Goal: Task Accomplishment & Management: Use online tool/utility

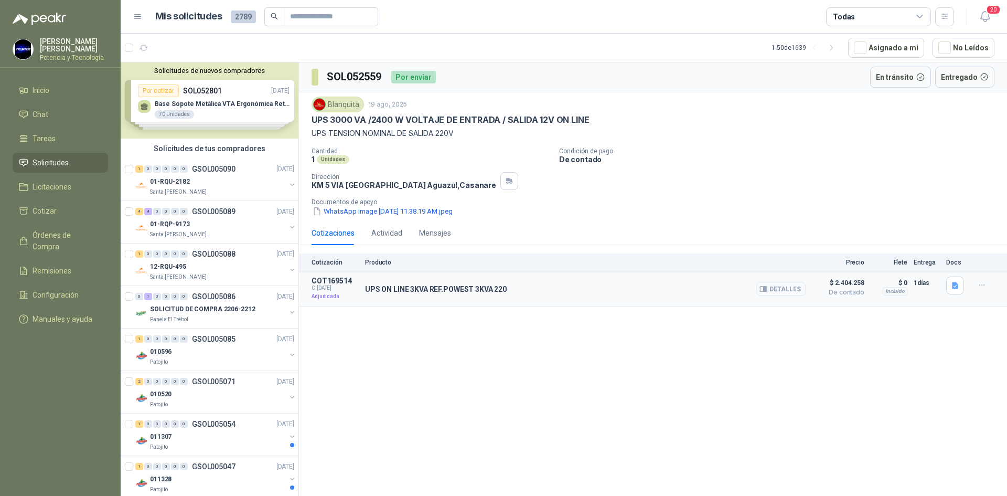
click at [784, 285] on button "Detalles" at bounding box center [780, 289] width 49 height 14
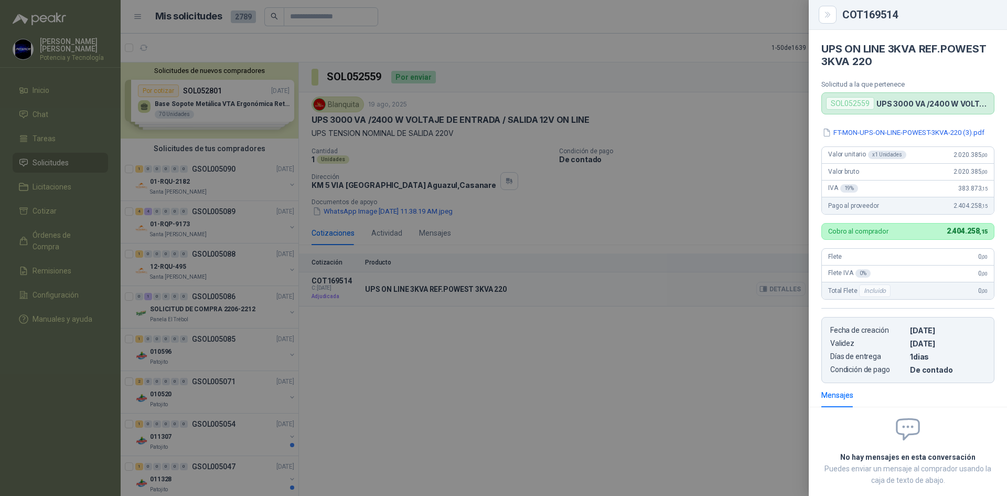
scroll to position [64, 0]
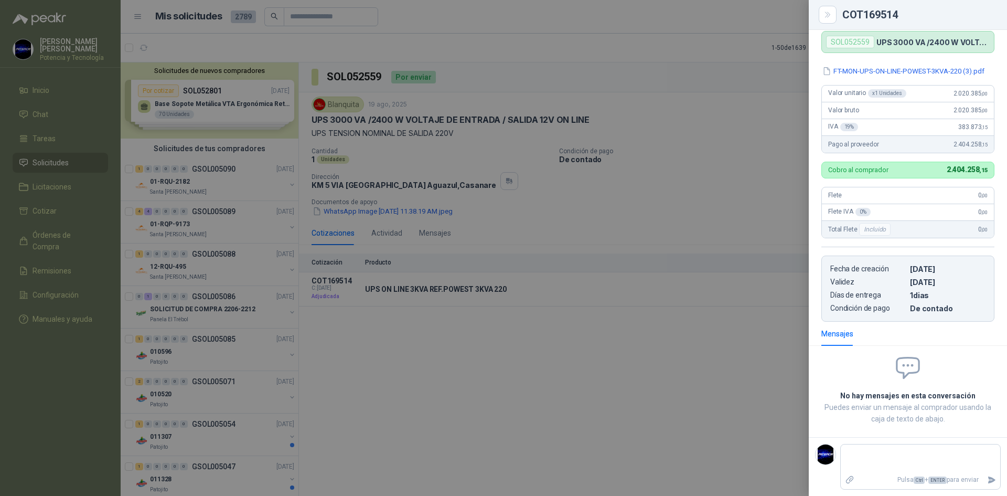
click at [714, 323] on div at bounding box center [503, 248] width 1007 height 496
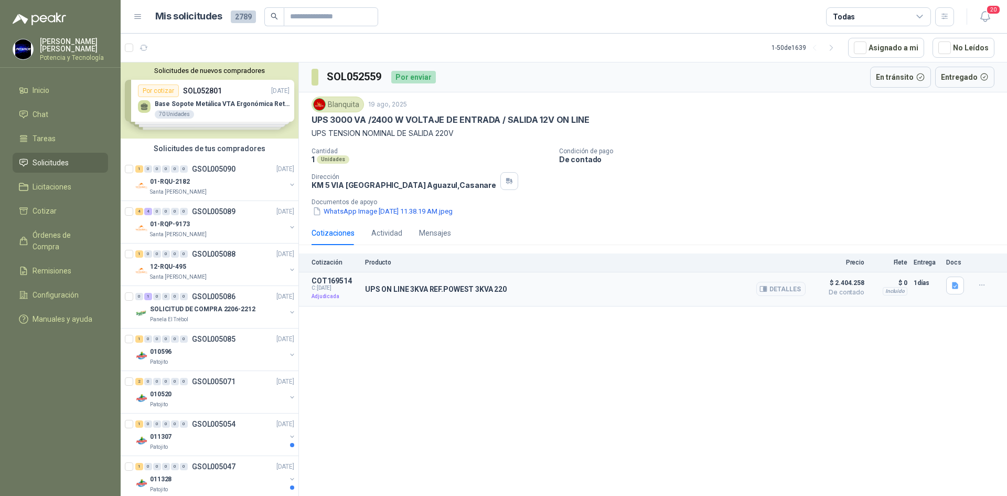
click at [332, 285] on span "C: [DATE]" at bounding box center [334, 288] width 47 height 6
click at [325, 292] on p "Adjudicada" at bounding box center [334, 296] width 47 height 10
click at [380, 291] on p "UPS ON LINE 3KVA REF.POWEST 3KVA 220" at bounding box center [436, 289] width 142 height 8
click at [383, 291] on p "UPS ON LINE 3KVA REF.POWEST 3KVA 220" at bounding box center [436, 289] width 142 height 8
click at [439, 290] on p "UPS ON LINE 3KVA REF.POWEST 3KVA 220" at bounding box center [436, 289] width 142 height 8
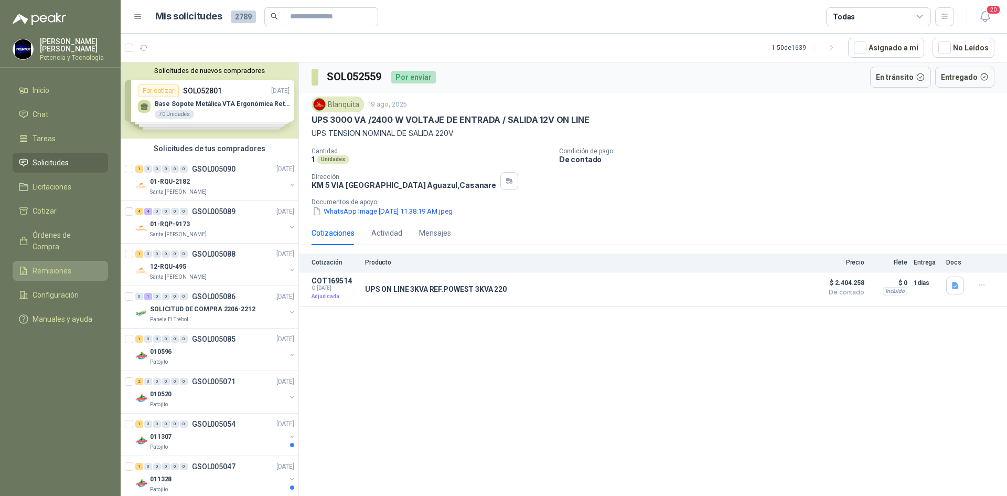
click at [50, 265] on span "Remisiones" at bounding box center [52, 271] width 39 height 12
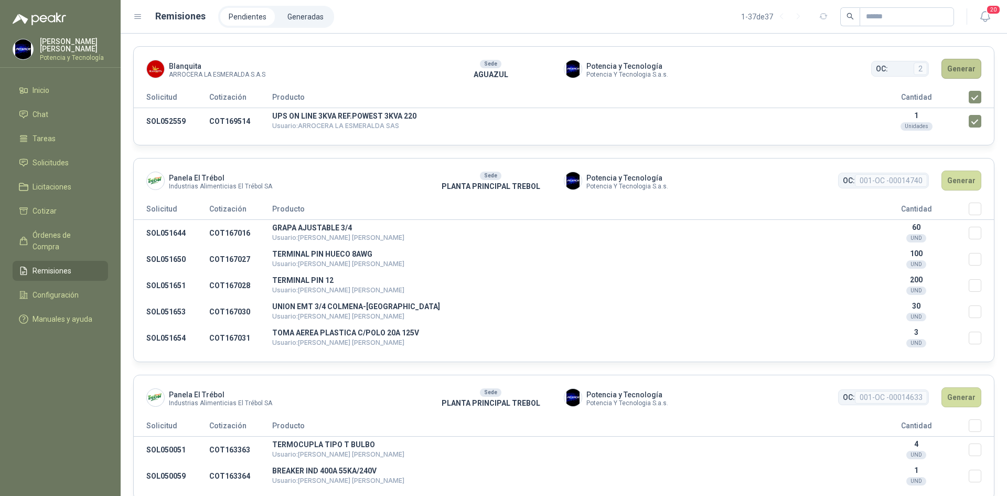
click at [954, 64] on button "Generar" at bounding box center [961, 69] width 40 height 20
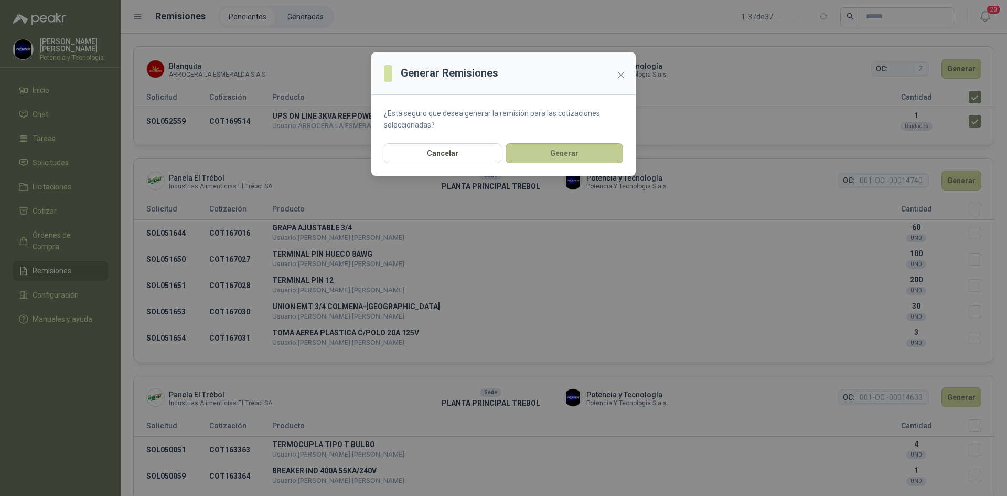
click at [596, 152] on button "Generar" at bounding box center [564, 153] width 117 height 20
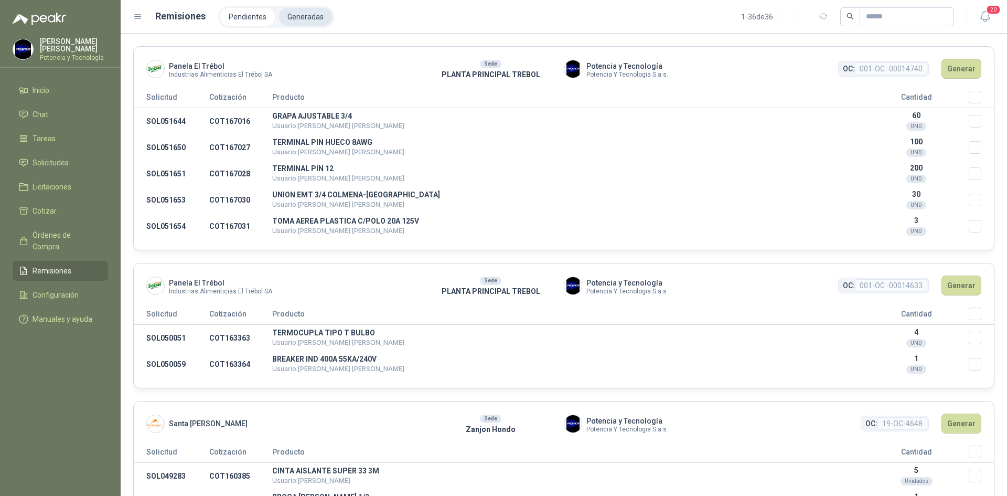
click at [301, 17] on li "Generadas" at bounding box center [305, 17] width 53 height 18
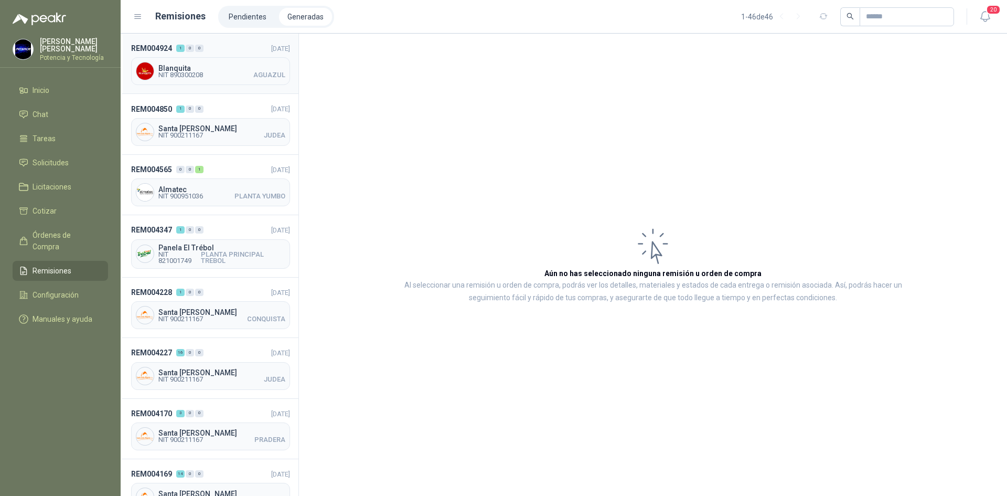
click at [226, 77] on span "NIT 890300208 AGUAZUL" at bounding box center [221, 75] width 127 height 6
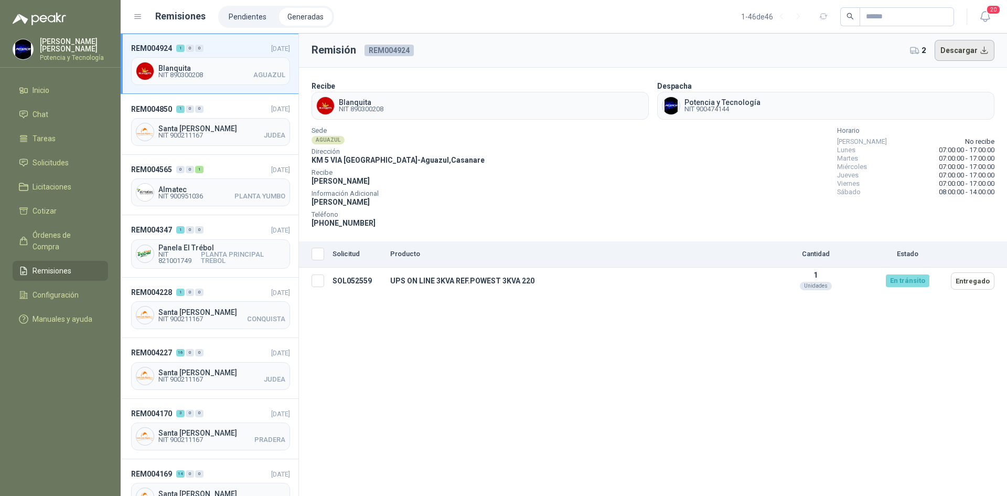
click at [956, 52] on button "Descargar" at bounding box center [964, 50] width 60 height 21
click at [545, 340] on div "Remisión REM004924 2 Descargar Recibe Blanquita NIT 890300208 Despacha Potencia…" at bounding box center [653, 265] width 708 height 462
